Goal: Check status: Check status

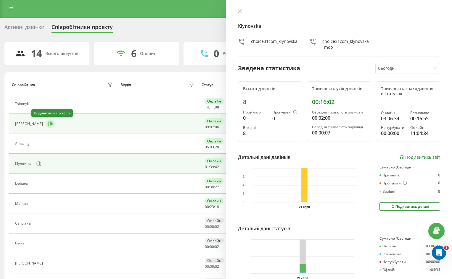
click at [48, 125] on icon at bounding box center [50, 124] width 5 height 5
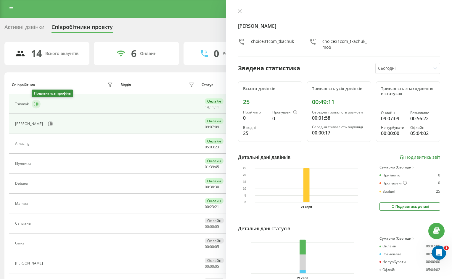
click at [36, 104] on icon at bounding box center [36, 104] width 1 height 3
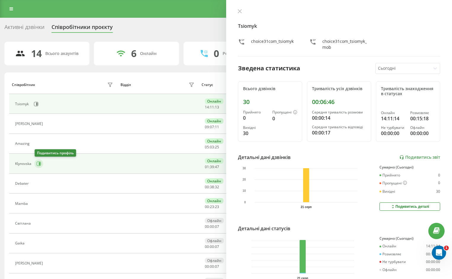
click at [40, 164] on icon at bounding box center [39, 164] width 1 height 3
